Goal: Task Accomplishment & Management: Manage account settings

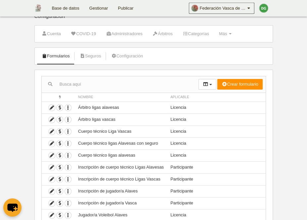
scroll to position [34, 0]
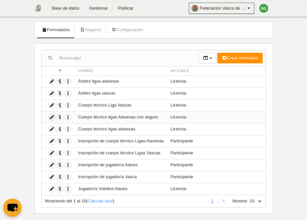
click at [52, 118] on icon at bounding box center [52, 117] width 6 height 6
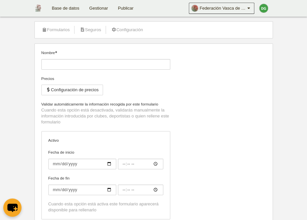
type input "Cuerpo técnico ligas Alavesas con seguro"
checkbox input "true"
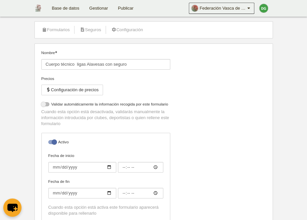
select select "selected"
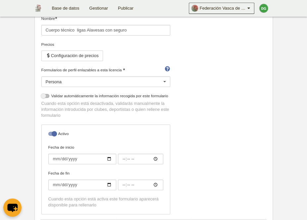
scroll to position [34, 0]
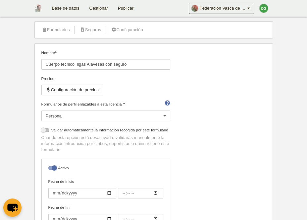
click at [136, 117] on div "Persona" at bounding box center [105, 115] width 129 height 11
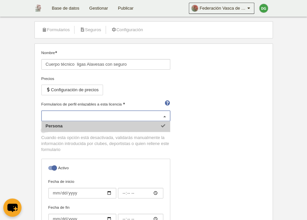
click at [137, 117] on input "Formularios de perfil enlazables a esta licencia" at bounding box center [103, 116] width 114 height 6
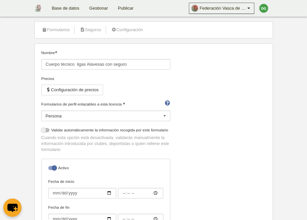
click at [211, 124] on div "Nombre Cuerpo técnico ligas Alavesas con seguro Precios Configuración de precio…" at bounding box center [153, 151] width 229 height 203
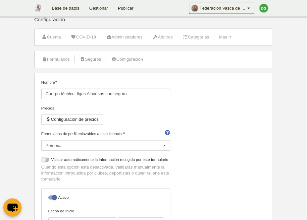
scroll to position [0, 0]
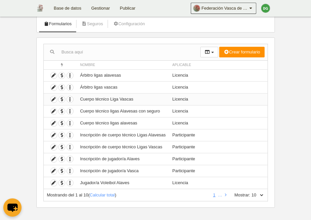
scroll to position [43, 0]
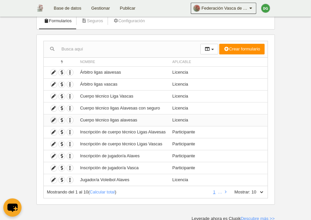
click at [53, 118] on icon at bounding box center [54, 120] width 6 height 6
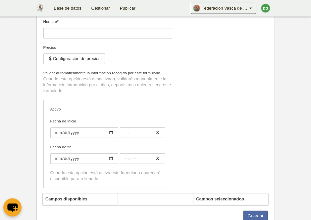
scroll to position [77, 0]
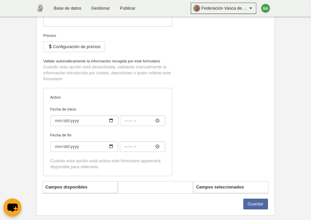
type input "Cuerpo técnico ligas alavesas"
checkbox input "true"
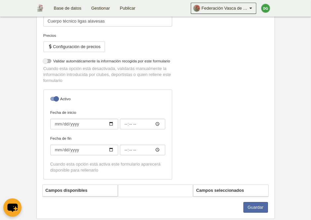
select select "selected"
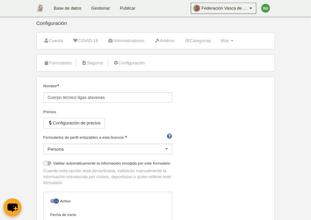
scroll to position [0, 0]
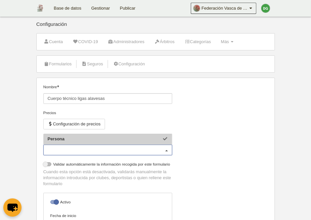
click at [156, 152] on div "Persona" at bounding box center [107, 149] width 129 height 11
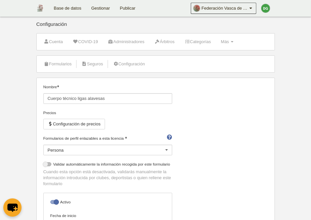
click at [168, 150] on div at bounding box center [166, 150] width 11 height 11
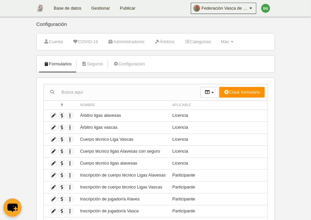
scroll to position [34, 0]
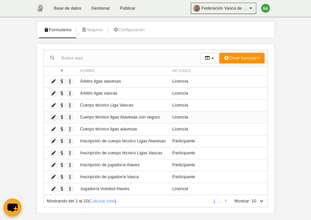
click at [54, 117] on icon at bounding box center [54, 117] width 6 height 6
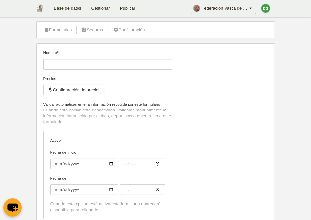
type input "Cuerpo técnico ligas Alavesas con seguro"
checkbox input "true"
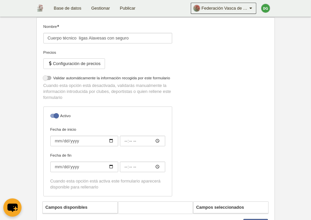
select select "selected"
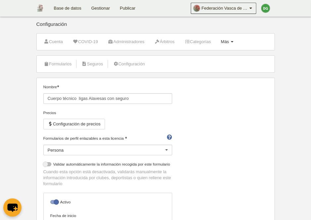
click at [229, 44] on span "Más" at bounding box center [225, 41] width 8 height 5
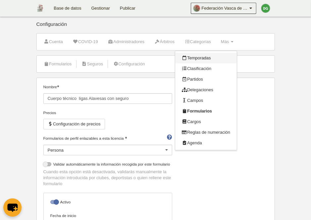
click at [193, 56] on link "Temporadas" at bounding box center [206, 58] width 62 height 11
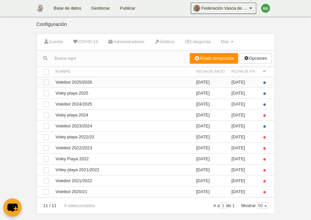
click at [129, 79] on td "Ver Voleibol 2025/2026" at bounding box center [122, 81] width 141 height 11
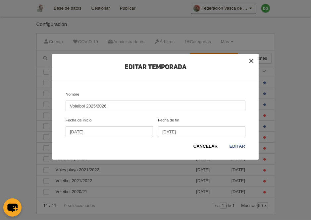
click at [259, 60] on button "×" at bounding box center [251, 61] width 15 height 15
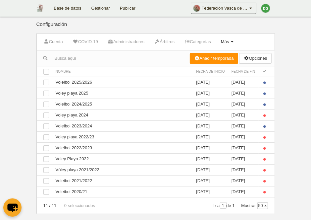
click at [229, 41] on span "Más" at bounding box center [225, 41] width 8 height 5
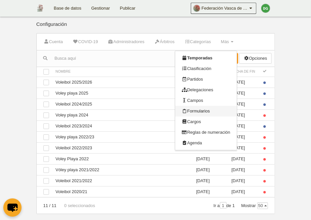
click at [205, 112] on link "Formularios" at bounding box center [206, 111] width 62 height 11
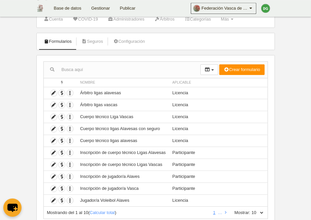
scroll to position [34, 0]
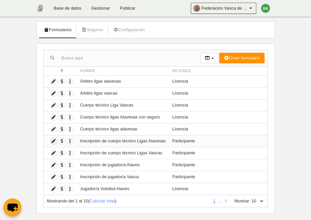
click at [56, 141] on icon at bounding box center [54, 141] width 6 height 6
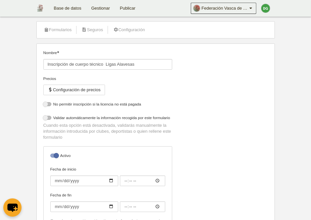
select select "selected"
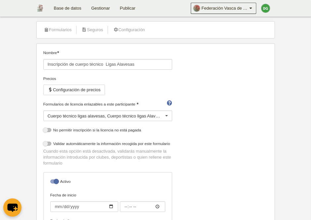
click at [161, 115] on div "Cuerpo técnico ligas alavesas Cuerpo técnico ligas Alavesas con seguro" at bounding box center [107, 115] width 129 height 11
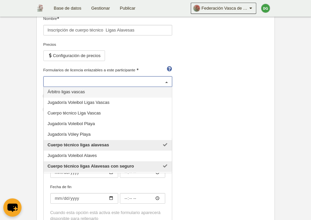
scroll to position [34, 0]
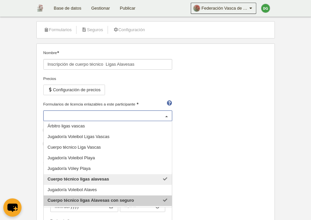
click at [167, 197] on span "Cuerpo técnico ligas Alavesas con seguro" at bounding box center [108, 200] width 128 height 11
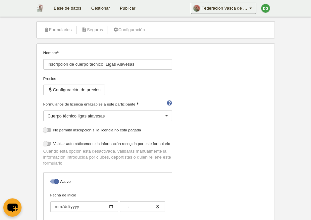
click at [213, 117] on div "Nombre Inscripción de cuerpo técnico Ligas Alavesas Precios Configuración de pr…" at bounding box center [155, 158] width 229 height 217
click at [133, 116] on div "Cuerpo técnico ligas alavesas" at bounding box center [107, 115] width 129 height 11
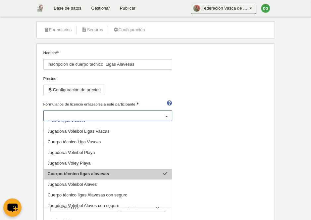
scroll to position [0, 0]
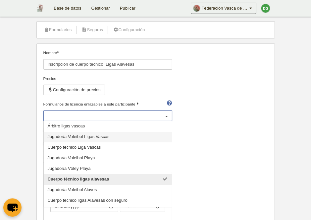
click at [180, 142] on div "Nombre Inscripción de cuerpo técnico Ligas Alavesas Precios Configuración de pr…" at bounding box center [155, 158] width 229 height 217
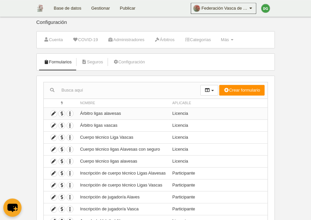
scroll to position [34, 0]
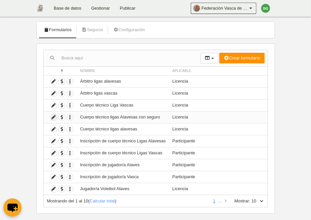
click at [53, 117] on icon at bounding box center [54, 117] width 6 height 6
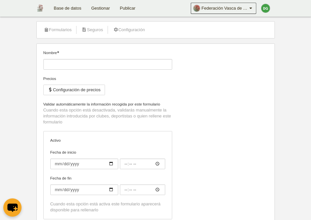
type input "Cuerpo técnico ligas Alavesas con seguro"
checkbox input "true"
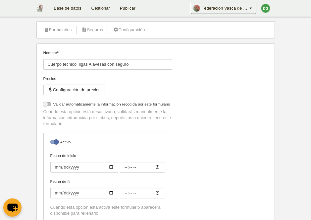
select select "selected"
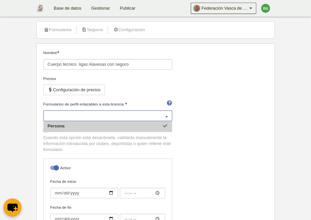
click at [69, 116] on div "Persona" at bounding box center [107, 115] width 129 height 11
click at [88, 113] on input "Formularios de perfil enlazables a esta licencia" at bounding box center [105, 116] width 114 height 6
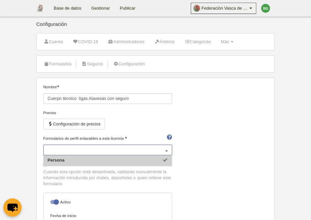
click at [197, 171] on div "Nombre Cuerpo técnico ligas Alavesas con seguro Precios Configuración de precio…" at bounding box center [155, 185] width 229 height 203
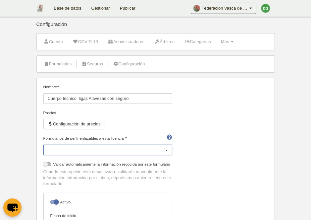
click at [117, 146] on div "Persona" at bounding box center [107, 149] width 129 height 11
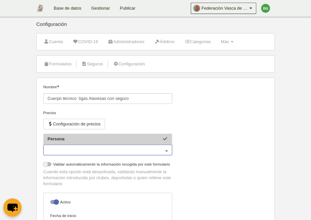
click at [117, 147] on input "Formularios de perfil enlazables a esta licencia" at bounding box center [105, 150] width 114 height 6
click at [171, 101] on input "Cuerpo técnico ligas Alavesas con seguro" at bounding box center [107, 98] width 129 height 11
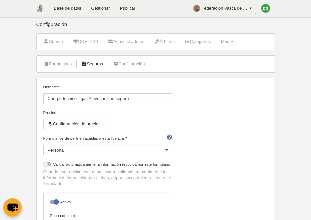
click at [95, 68] on link "Seguros" at bounding box center [92, 64] width 29 height 10
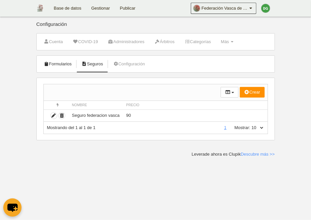
click at [56, 65] on link "Formularios" at bounding box center [57, 64] width 35 height 10
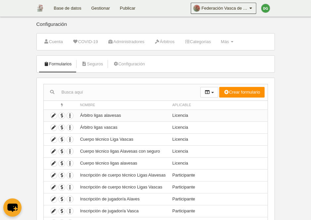
click at [119, 117] on td "Árbitro ligas alavesas" at bounding box center [123, 115] width 92 height 12
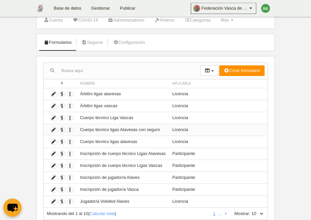
scroll to position [34, 0]
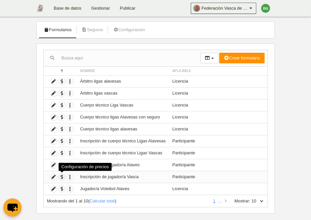
click at [64, 177] on span "button" at bounding box center [62, 177] width 6 height 6
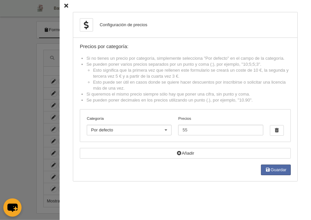
click at [67, 6] on icon at bounding box center [66, 6] width 4 height 4
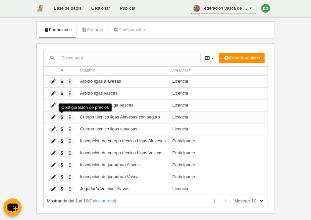
click at [60, 114] on span "button" at bounding box center [62, 117] width 6 height 6
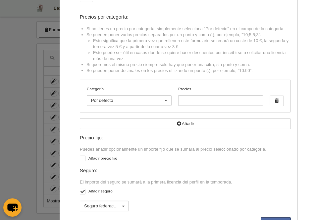
scroll to position [56, 0]
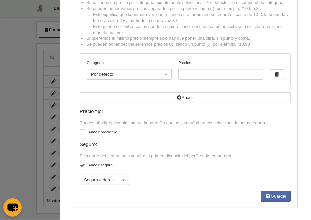
click at [126, 180] on div at bounding box center [123, 180] width 11 height 11
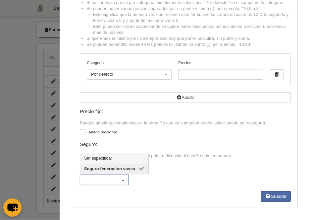
click at [126, 180] on div at bounding box center [123, 180] width 11 height 11
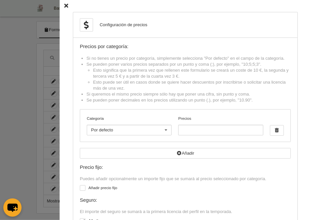
scroll to position [0, 0]
click at [65, 7] on icon at bounding box center [66, 6] width 4 height 4
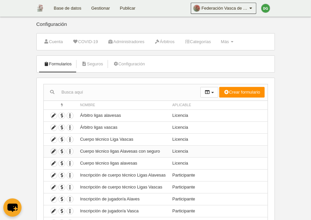
click at [55, 151] on icon at bounding box center [54, 151] width 6 height 6
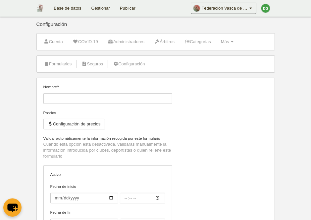
type input "Cuerpo técnico ligas Alavesas con seguro"
checkbox input "true"
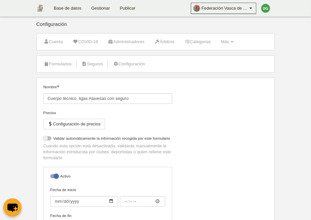
select select "selected"
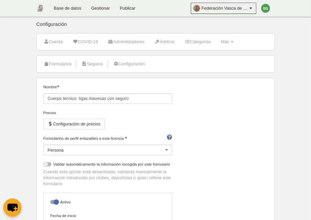
click at [106, 149] on div "Persona" at bounding box center [107, 149] width 129 height 11
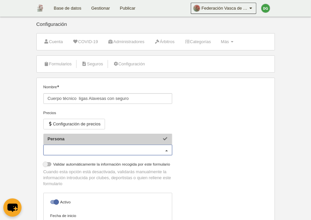
click at [106, 149] on input "Formularios de perfil enlazables a esta licencia" at bounding box center [105, 150] width 114 height 6
click at [95, 137] on span "Persona" at bounding box center [108, 139] width 128 height 11
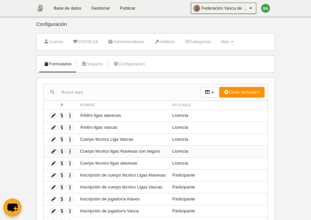
click at [56, 151] on icon at bounding box center [54, 151] width 6 height 6
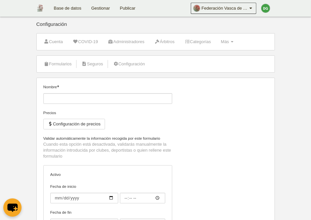
type input "Cuerpo técnico ligas Alavesas con seguro"
checkbox input "true"
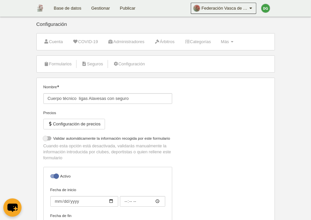
select select "selected"
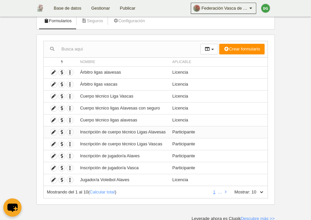
scroll to position [9, 0]
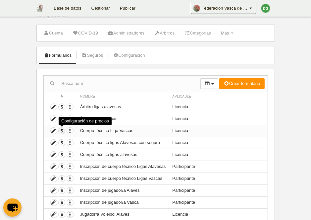
click at [63, 129] on span "button" at bounding box center [62, 130] width 6 height 6
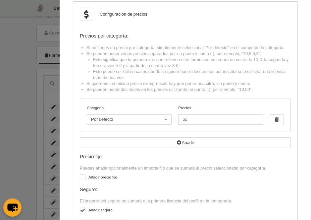
scroll to position [0, 0]
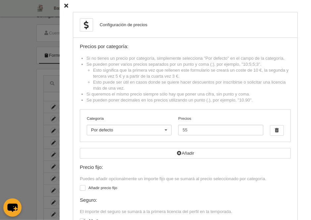
click at [67, 6] on icon at bounding box center [66, 6] width 4 height 4
